Goal: Task Accomplishment & Management: Use online tool/utility

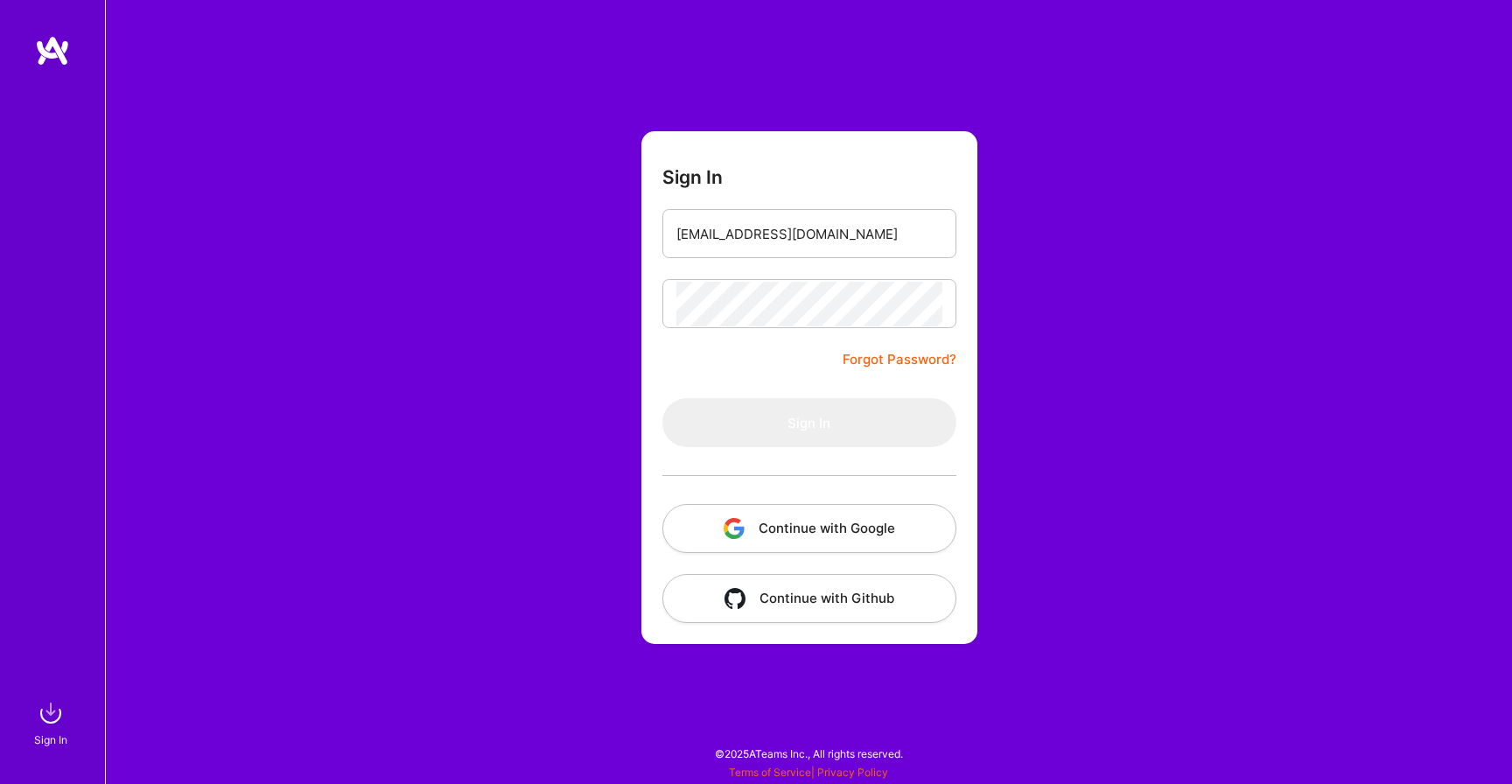
click at [791, 535] on button "Continue with Google" at bounding box center [809, 528] width 294 height 49
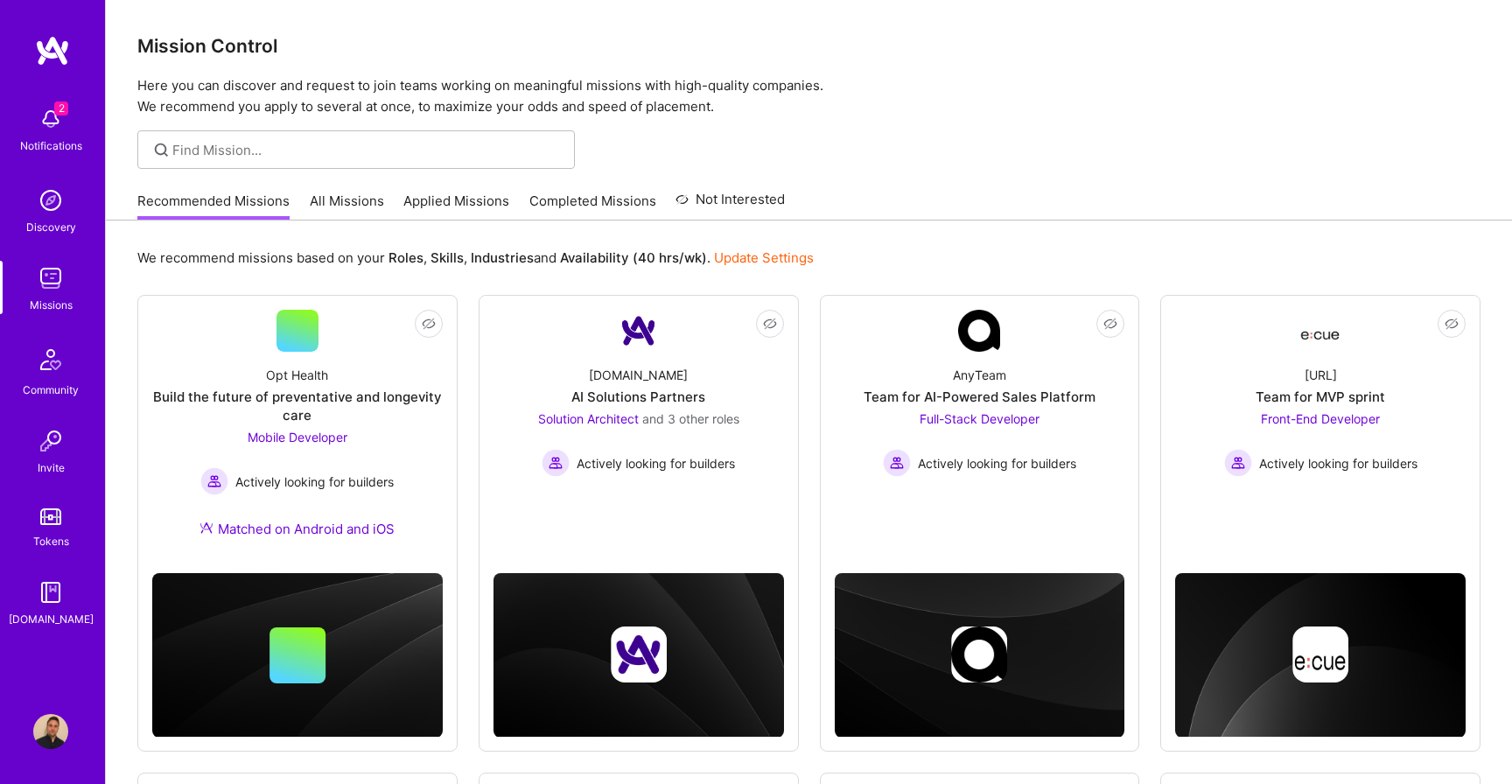
click at [304, 159] on div at bounding box center [356, 150] width 437 height 38
click at [298, 148] on input at bounding box center [366, 150] width 390 height 19
click at [360, 196] on link "All Missions" at bounding box center [348, 206] width 75 height 29
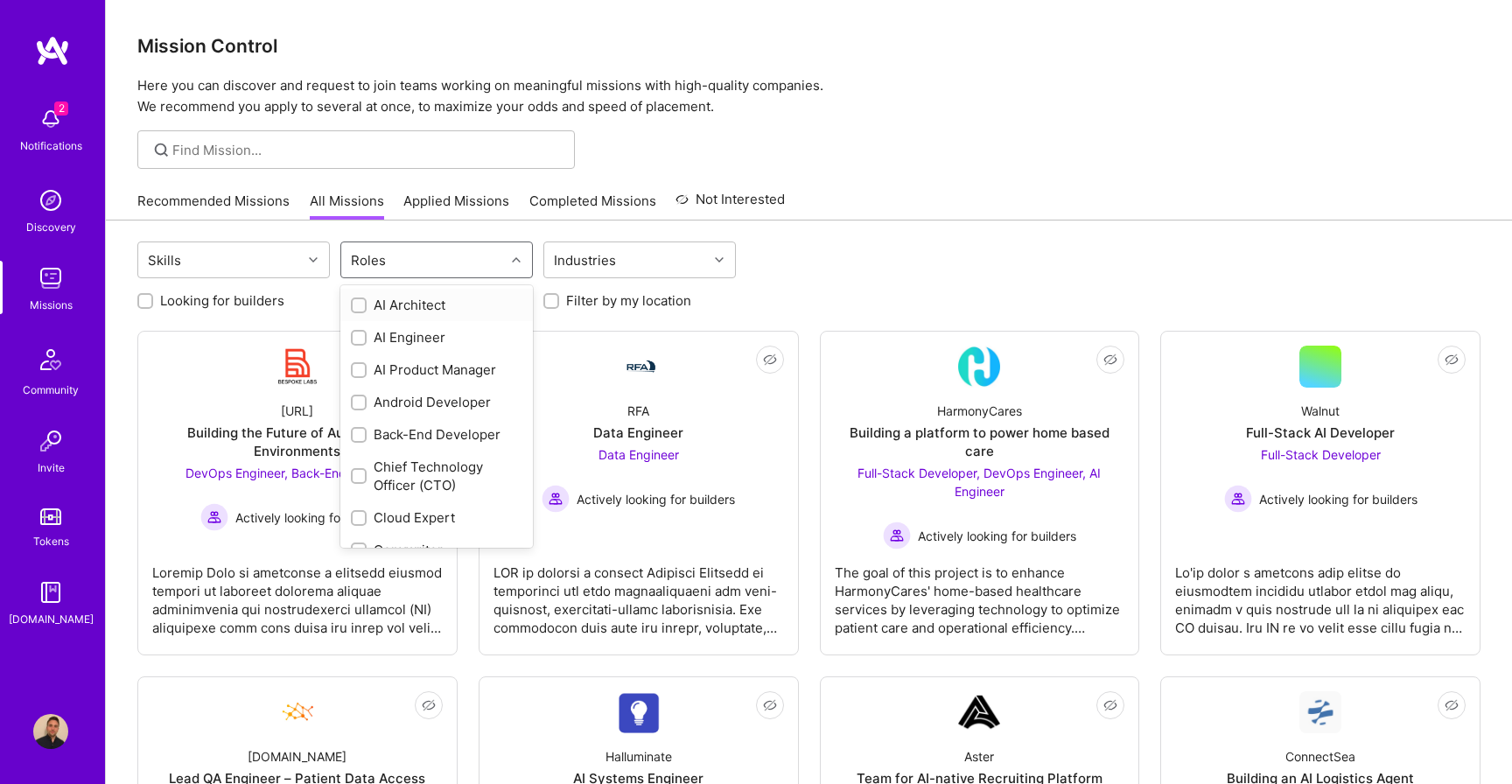
click at [448, 261] on div "Roles" at bounding box center [422, 259] width 164 height 35
type input "io"
click at [441, 301] on div "iOS Developer" at bounding box center [437, 306] width 172 height 19
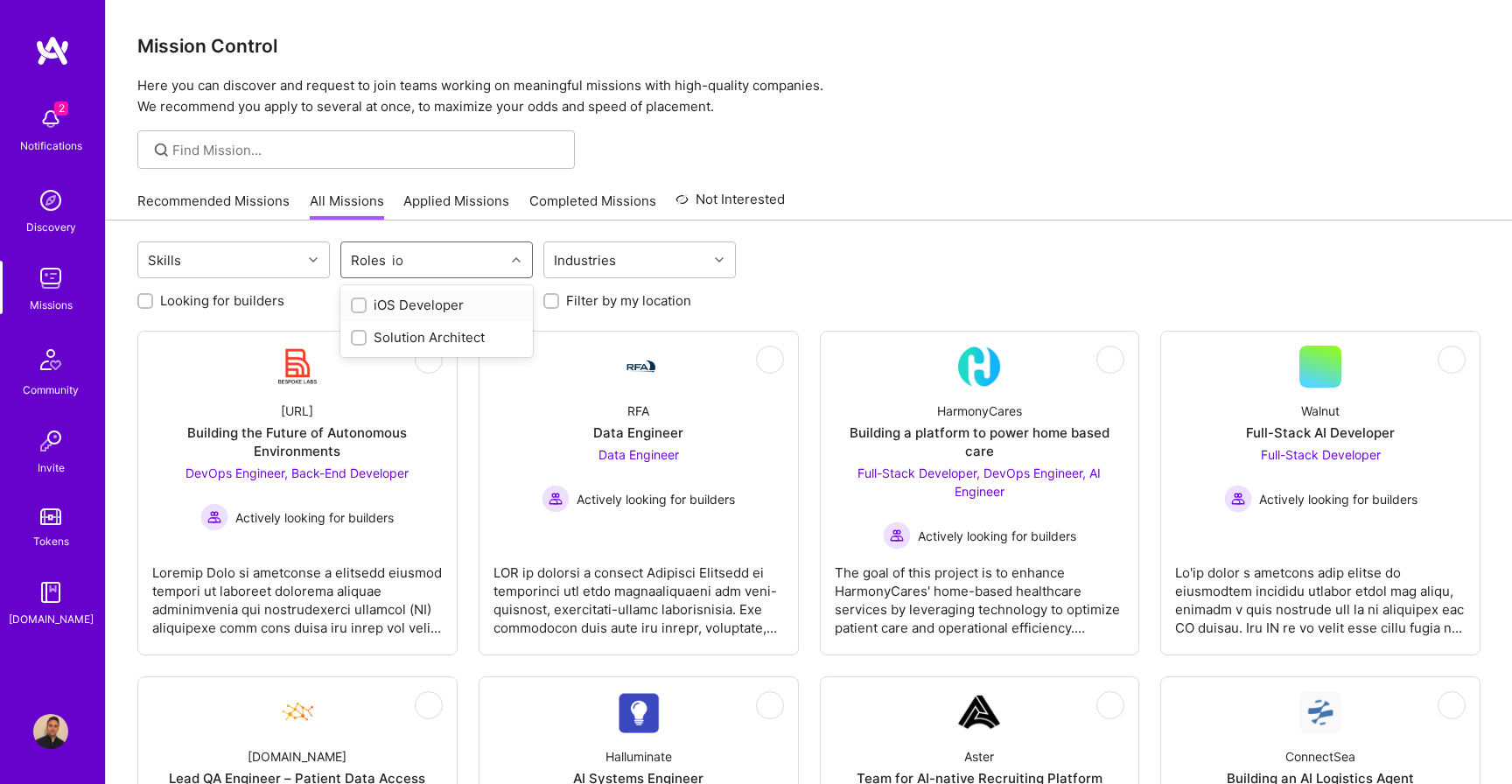
checkbox input "true"
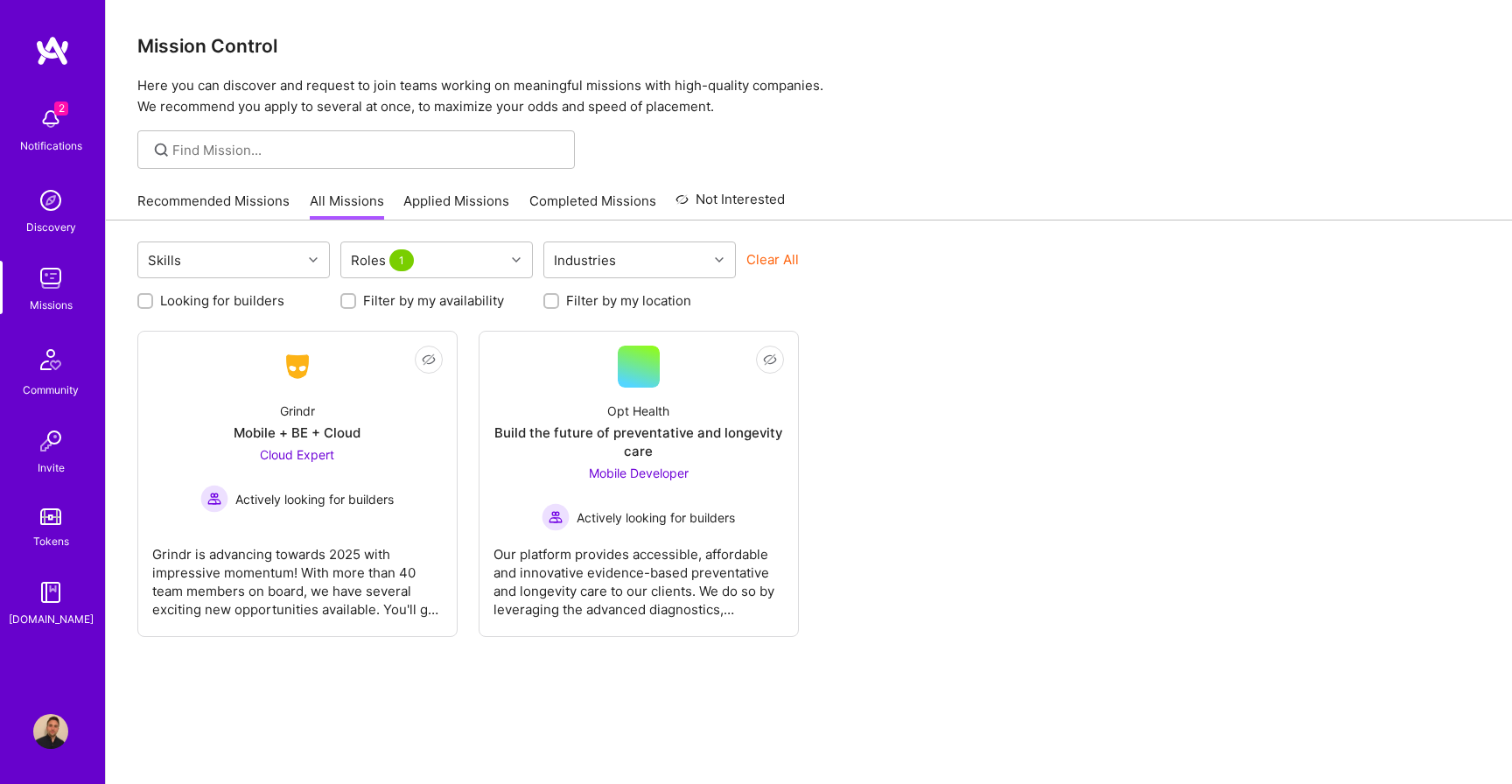
click at [971, 321] on div "Skills Roles 1 Industries Clear All Looking for builders Filter by my availabil…" at bounding box center [808, 534] width 1406 height 627
click at [47, 146] on div "Notifications" at bounding box center [51, 146] width 62 height 19
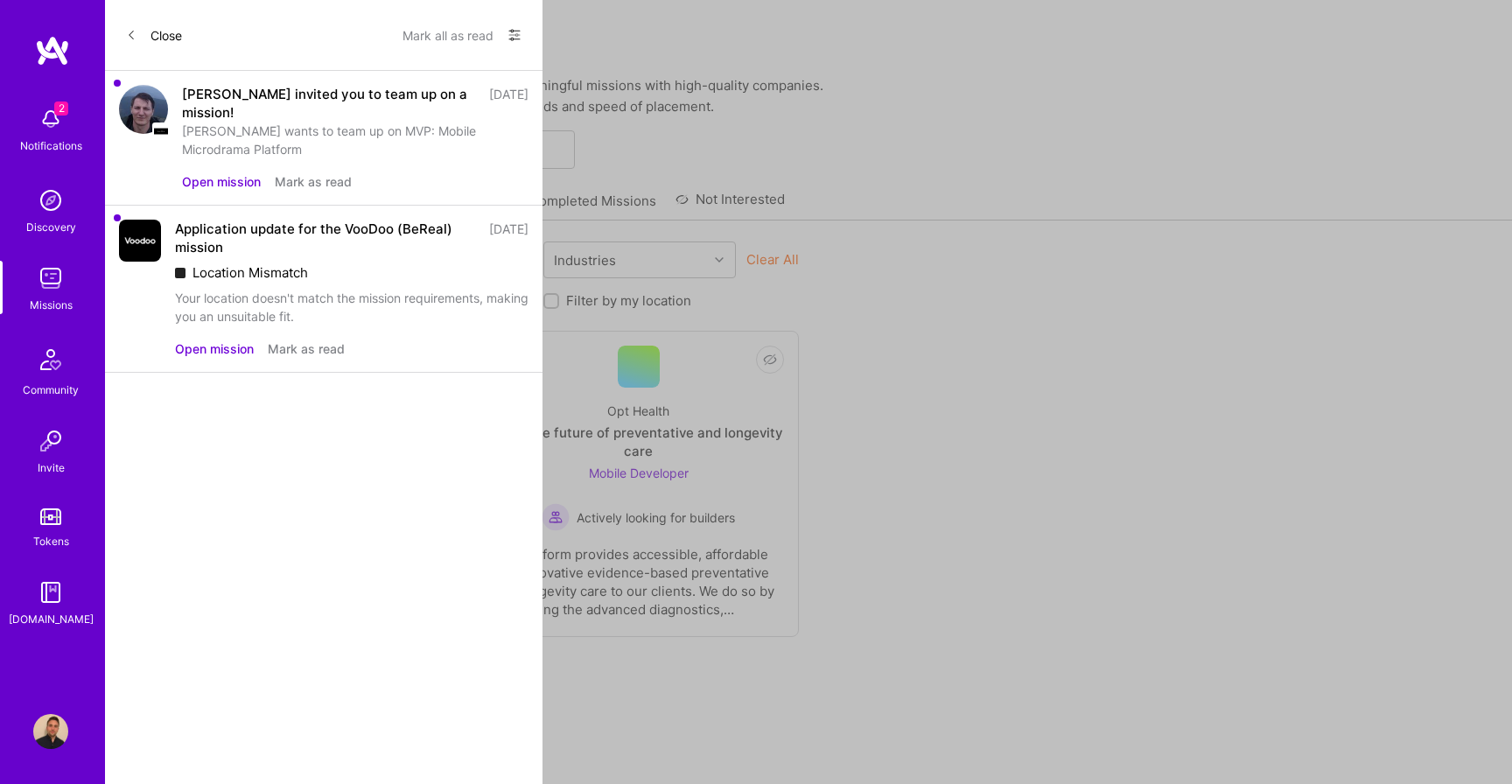
click at [301, 184] on button "Mark as read" at bounding box center [313, 181] width 77 height 19
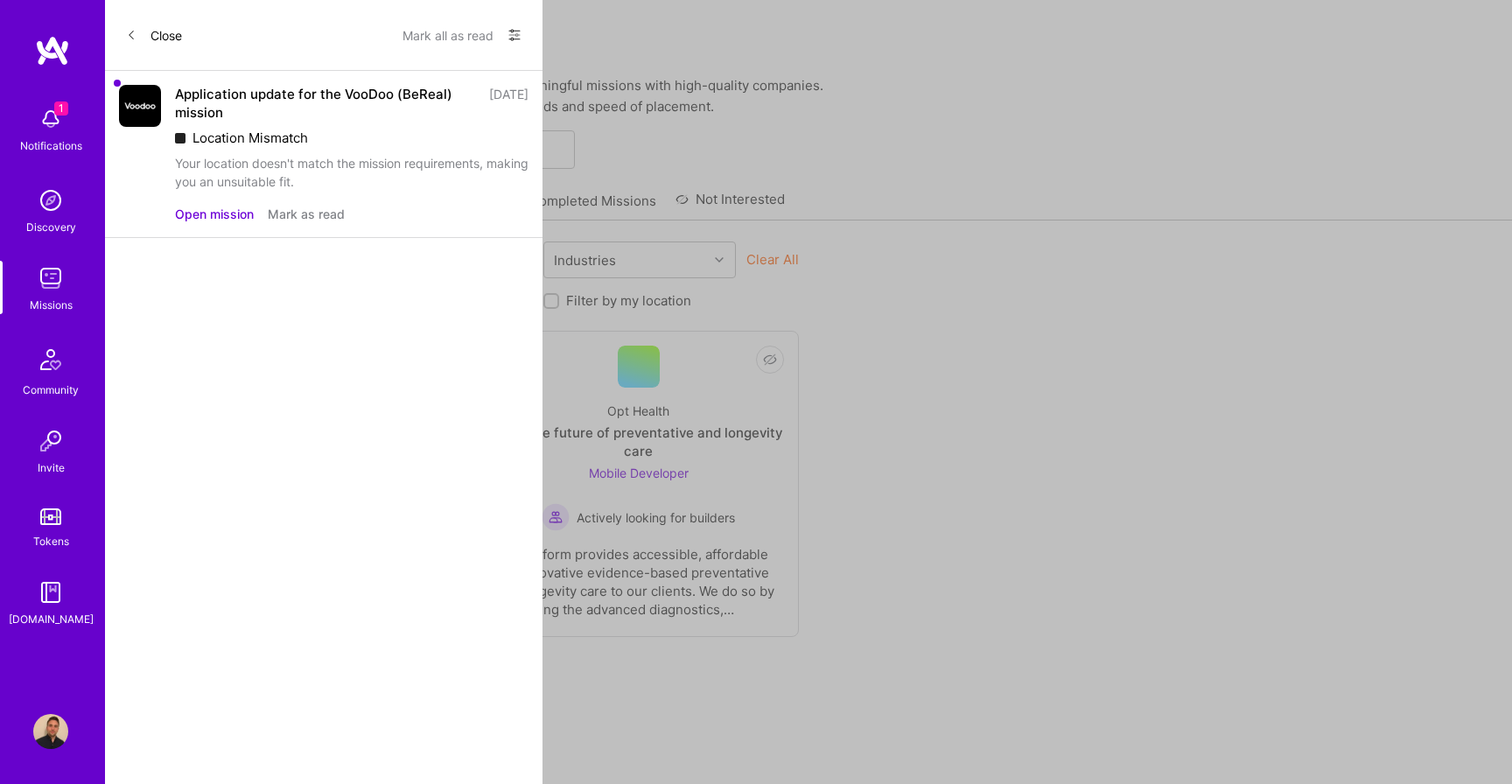
click at [250, 92] on div "Application update for the VooDoo (BeReal) mission" at bounding box center [326, 103] width 304 height 36
click at [247, 108] on div "Application update for the VooDoo (BeReal) mission" at bounding box center [326, 103] width 304 height 36
click at [221, 216] on button "Open mission" at bounding box center [214, 214] width 78 height 19
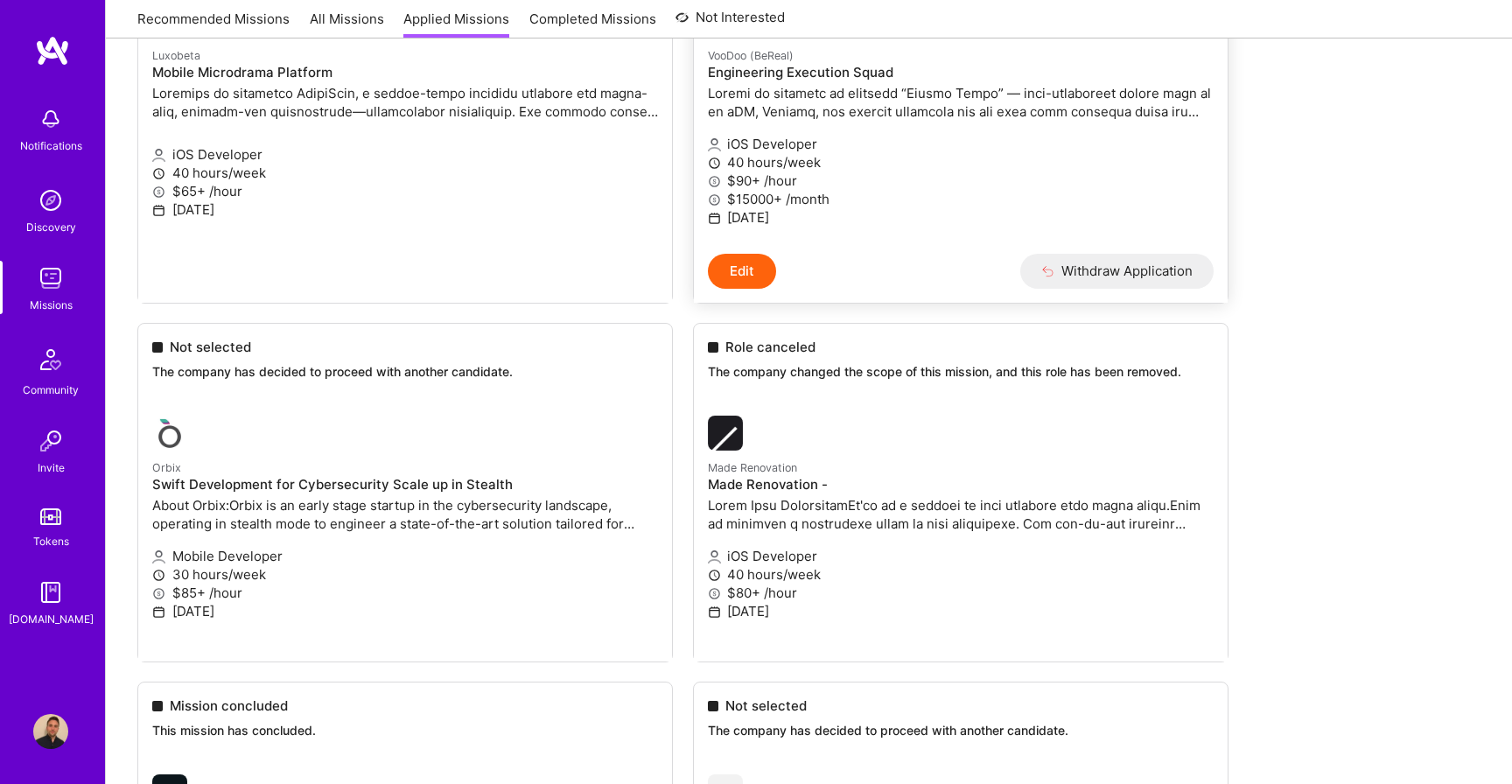
scroll to position [490, 0]
